Goal: Navigation & Orientation: Find specific page/section

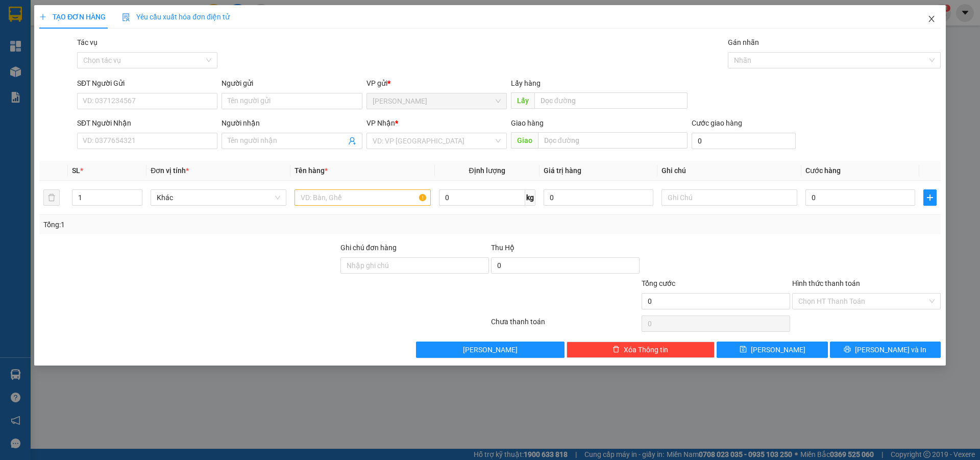
click at [938, 20] on span "Close" at bounding box center [931, 19] width 29 height 29
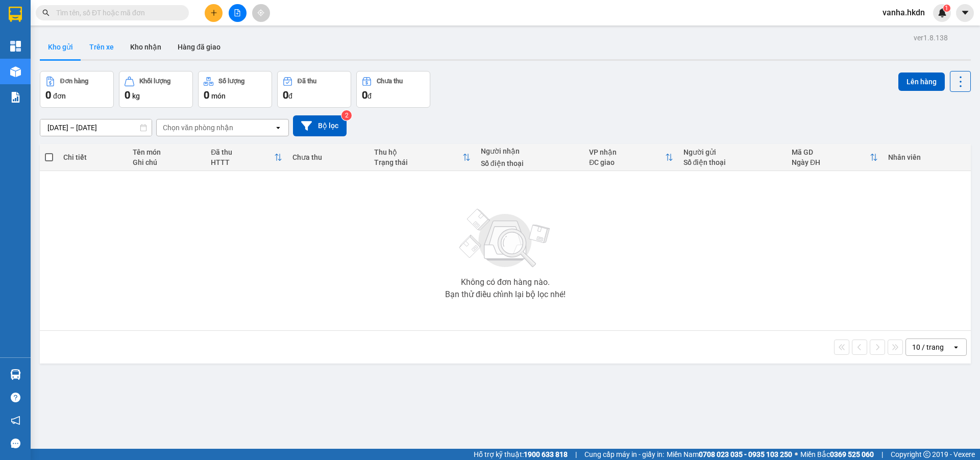
click at [106, 48] on button "Trên xe" at bounding box center [101, 47] width 41 height 24
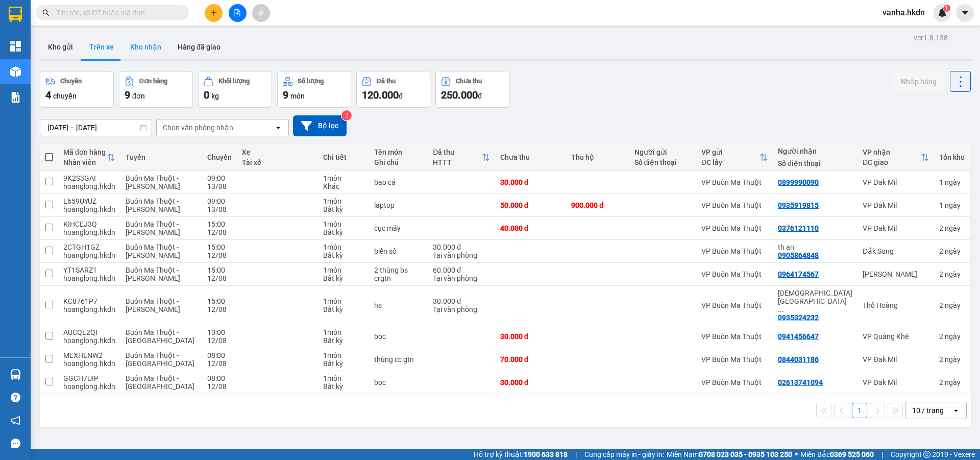
click at [142, 46] on button "Kho nhận" at bounding box center [145, 47] width 47 height 24
